Goal: Task Accomplishment & Management: Use online tool/utility

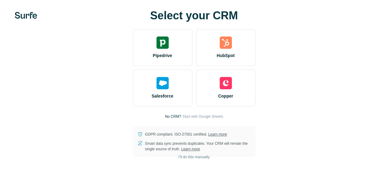
scroll to position [8, 0]
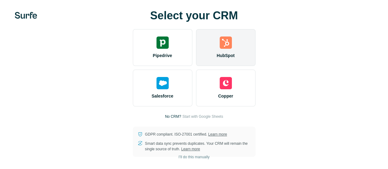
click at [219, 46] on img at bounding box center [225, 42] width 12 height 12
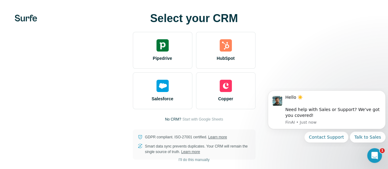
scroll to position [0, 0]
click at [0, 0] on div at bounding box center [0, 0] width 0 height 0
click at [370, 160] on div "Open Intercom Messenger" at bounding box center [373, 154] width 20 height 20
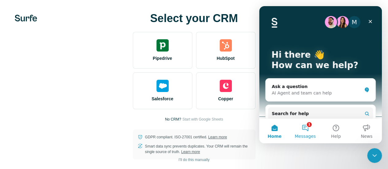
click at [302, 128] on button "1 Messages" at bounding box center [305, 131] width 31 height 25
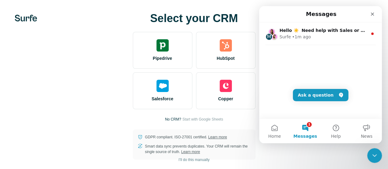
click at [189, 52] on div "Select your CRM Pipedrive HubSpot Salesforce Copper No CRM? Start with Google S…" at bounding box center [194, 86] width 388 height 172
click at [372, 13] on icon "Close" at bounding box center [372, 14] width 5 height 5
